Goal: Obtain resource: Download file/media

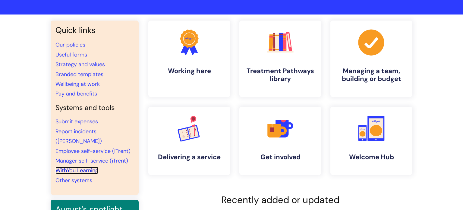
scroll to position [32, 0]
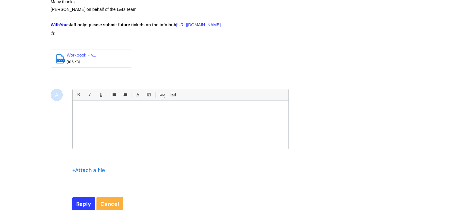
scroll to position [653, 0]
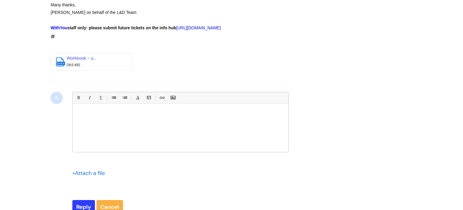
click at [176, 26] on link "[URL][DOMAIN_NAME]" at bounding box center [198, 27] width 45 height 5
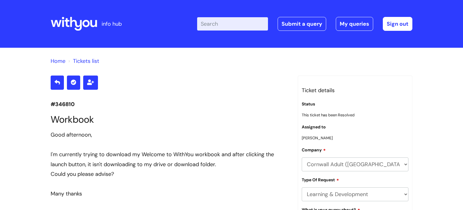
scroll to position [651, 0]
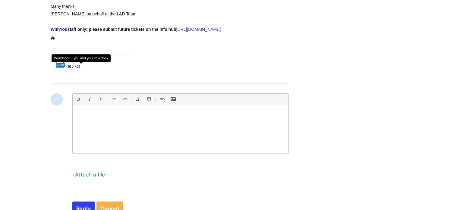
click at [87, 59] on link "Workbook - y..." at bounding box center [81, 59] width 29 height 5
